Goal: Use online tool/utility: Utilize a website feature to perform a specific function

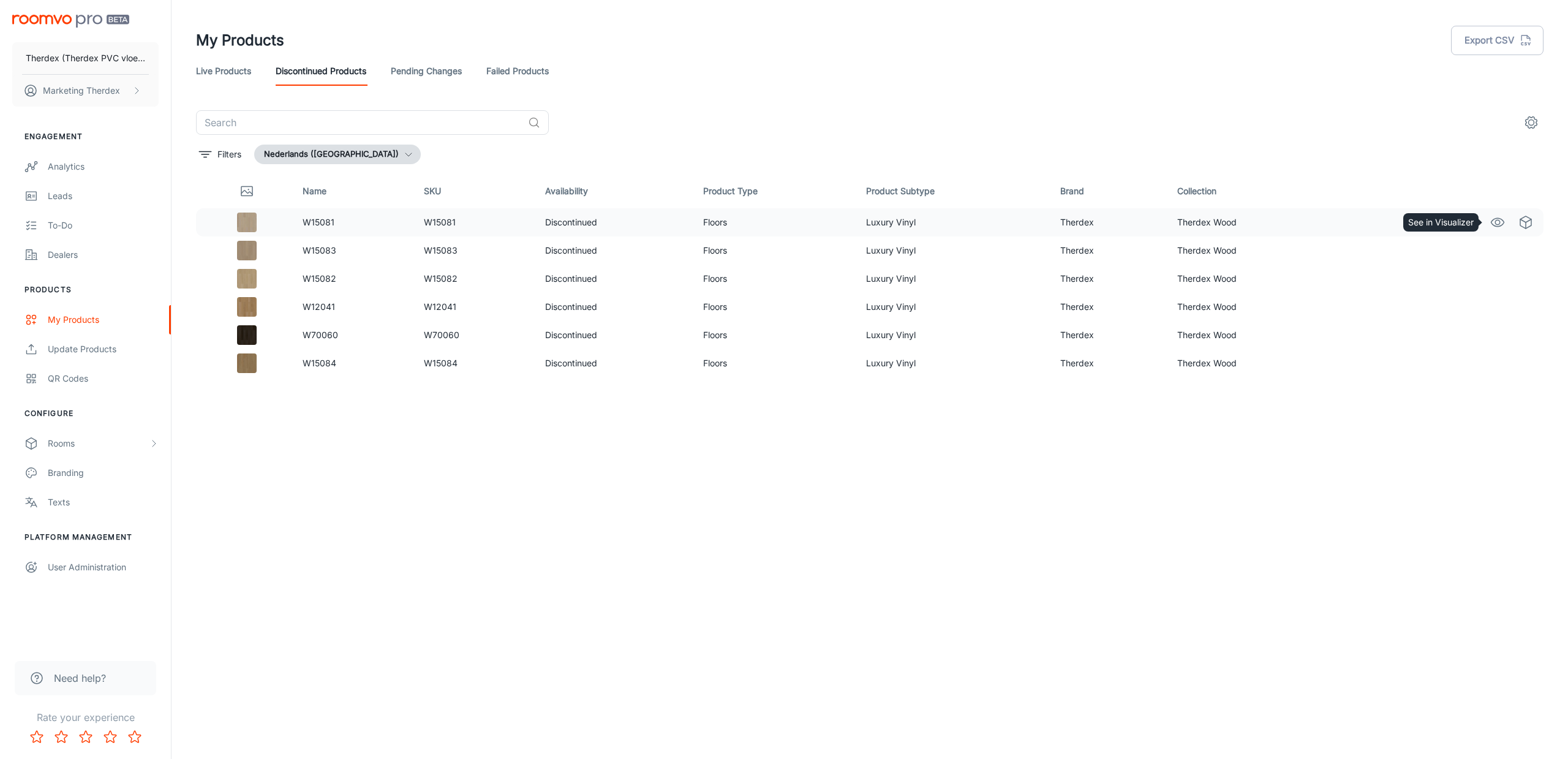
click at [1498, 223] on icon "See in Visualizer" at bounding box center [1497, 223] width 15 height 15
click at [1522, 225] on icon "See in Virtual Samples" at bounding box center [1526, 223] width 15 height 15
click at [1500, 245] on icon "See in Visualizer" at bounding box center [1497, 251] width 15 height 15
click at [1497, 339] on icon "See in Visualizer" at bounding box center [1498, 335] width 13 height 9
click at [1497, 221] on icon "See in Visualizer" at bounding box center [1497, 223] width 15 height 15
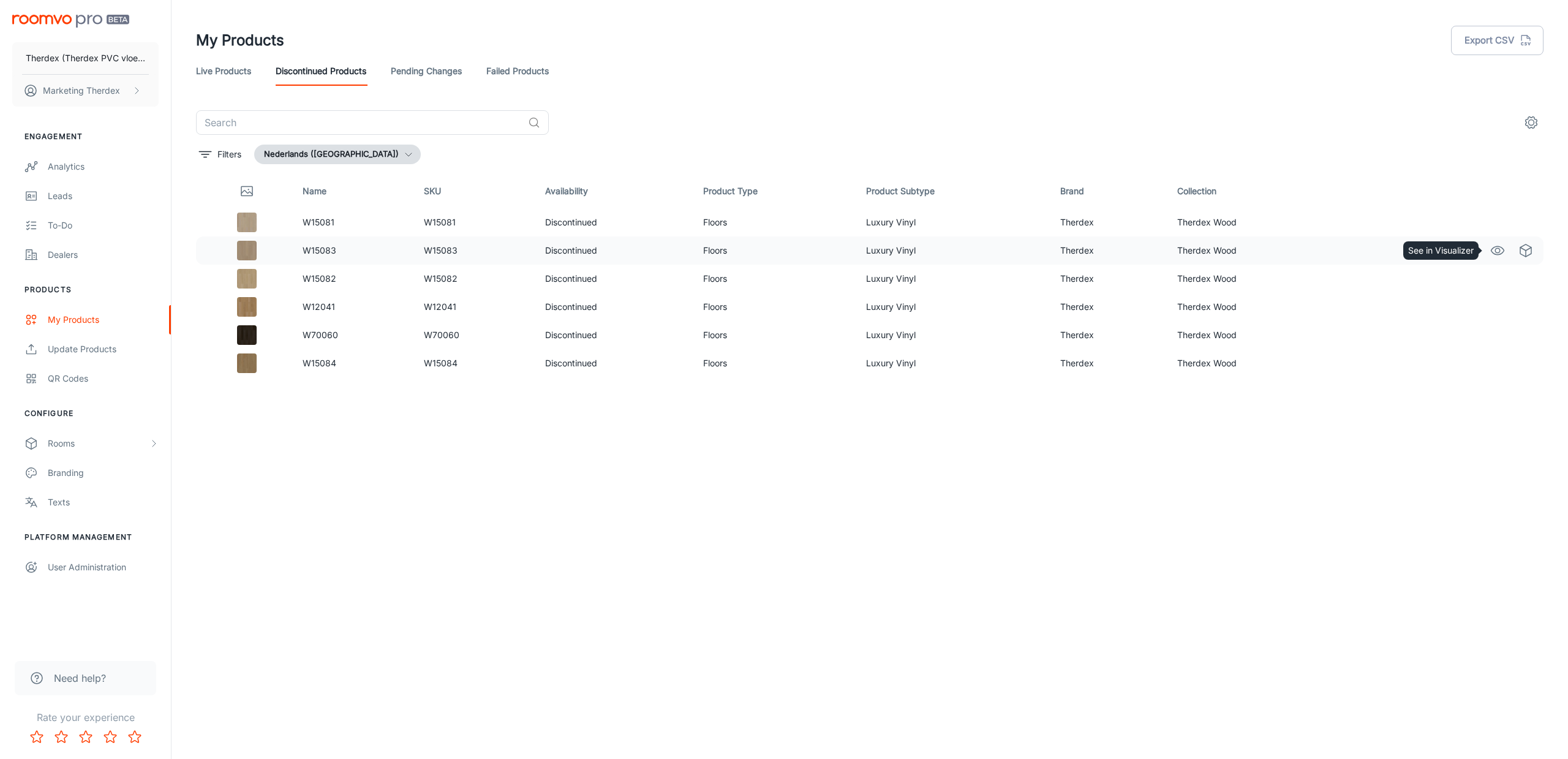
click at [1494, 247] on icon "See in Visualizer" at bounding box center [1498, 251] width 13 height 9
click at [1499, 278] on icon "See in Visualizer" at bounding box center [1497, 278] width 15 height 15
click at [1502, 304] on icon "See in Visualizer" at bounding box center [1498, 307] width 13 height 9
click at [1495, 341] on icon "See in Visualizer" at bounding box center [1497, 335] width 15 height 15
click at [1500, 362] on icon "See in Visualizer" at bounding box center [1497, 364] width 15 height 15
